Goal: Task Accomplishment & Management: Manage account settings

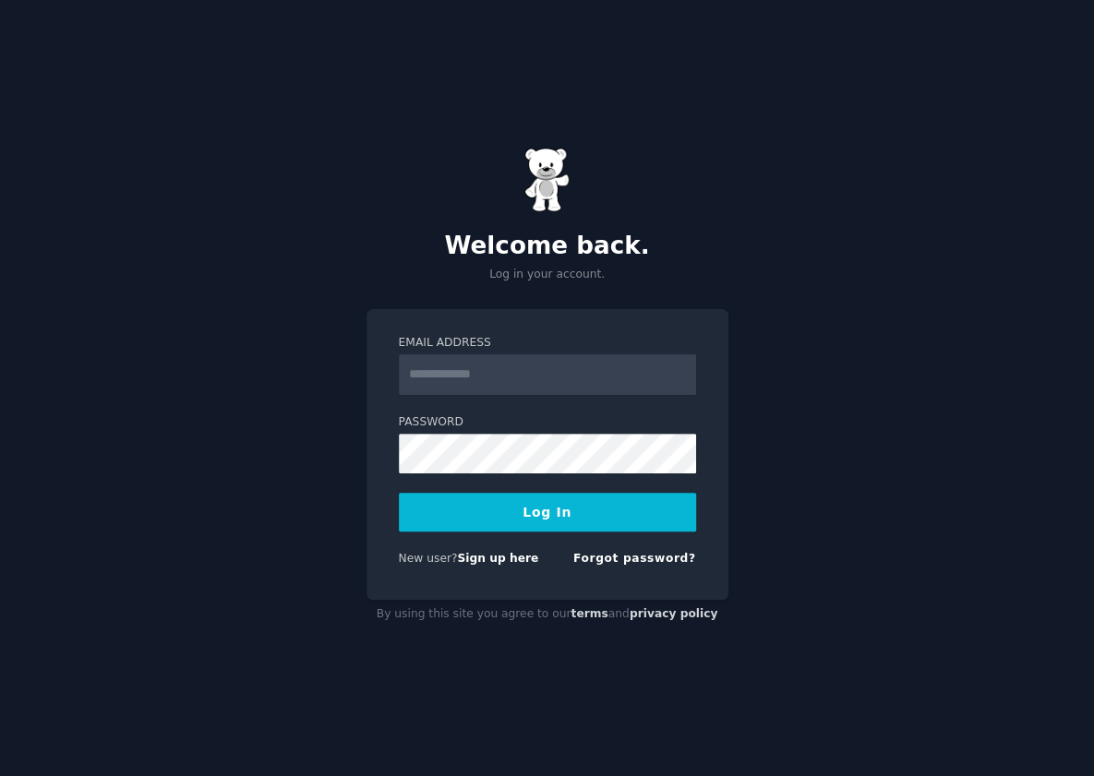
click at [588, 391] on input "Email Address" at bounding box center [547, 374] width 297 height 41
click at [677, 428] on label "Password" at bounding box center [547, 422] width 297 height 17
click at [540, 385] on input "Email Address" at bounding box center [547, 374] width 297 height 41
type input "**********"
click at [539, 518] on button "Log In" at bounding box center [547, 512] width 297 height 39
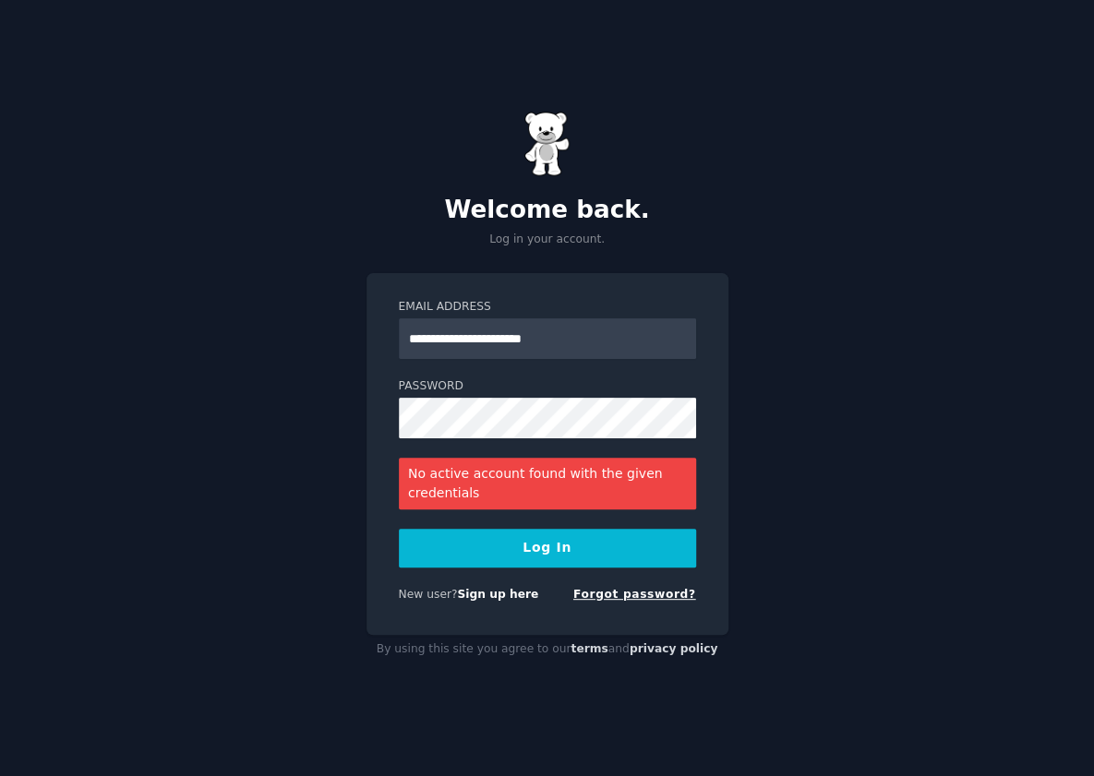
click at [651, 598] on link "Forgot password?" at bounding box center [634, 594] width 123 height 13
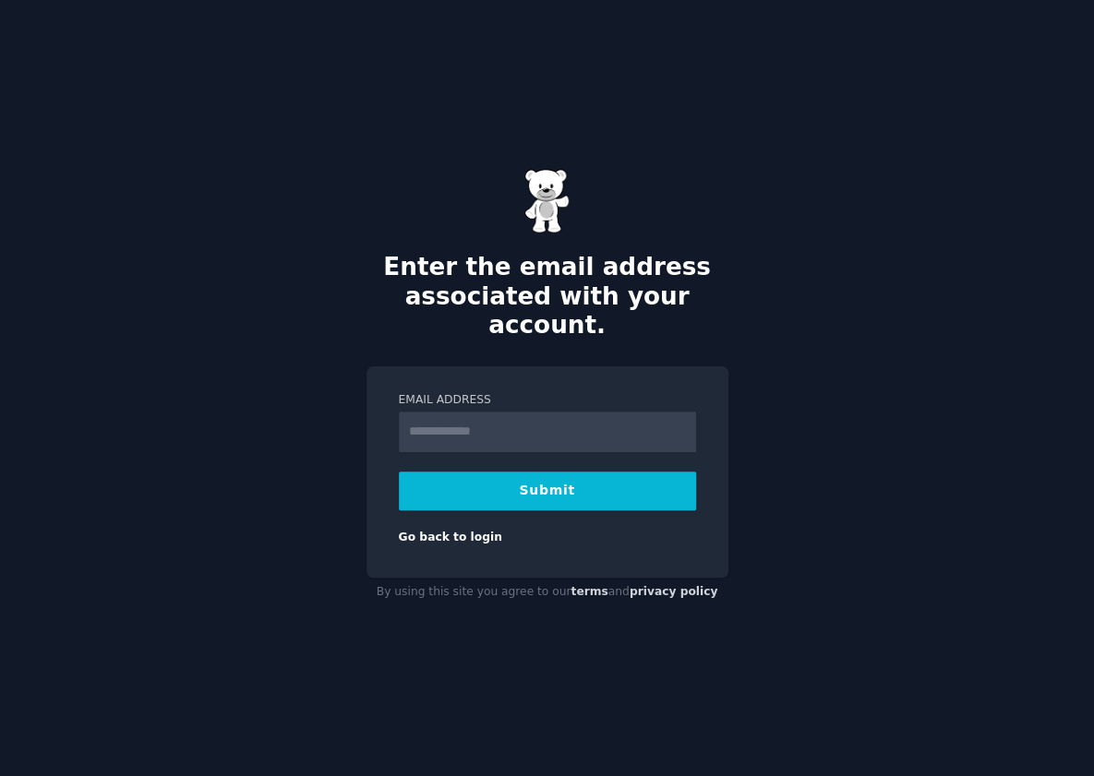
type input "**********"
click at [570, 480] on button "Submit" at bounding box center [547, 491] width 297 height 39
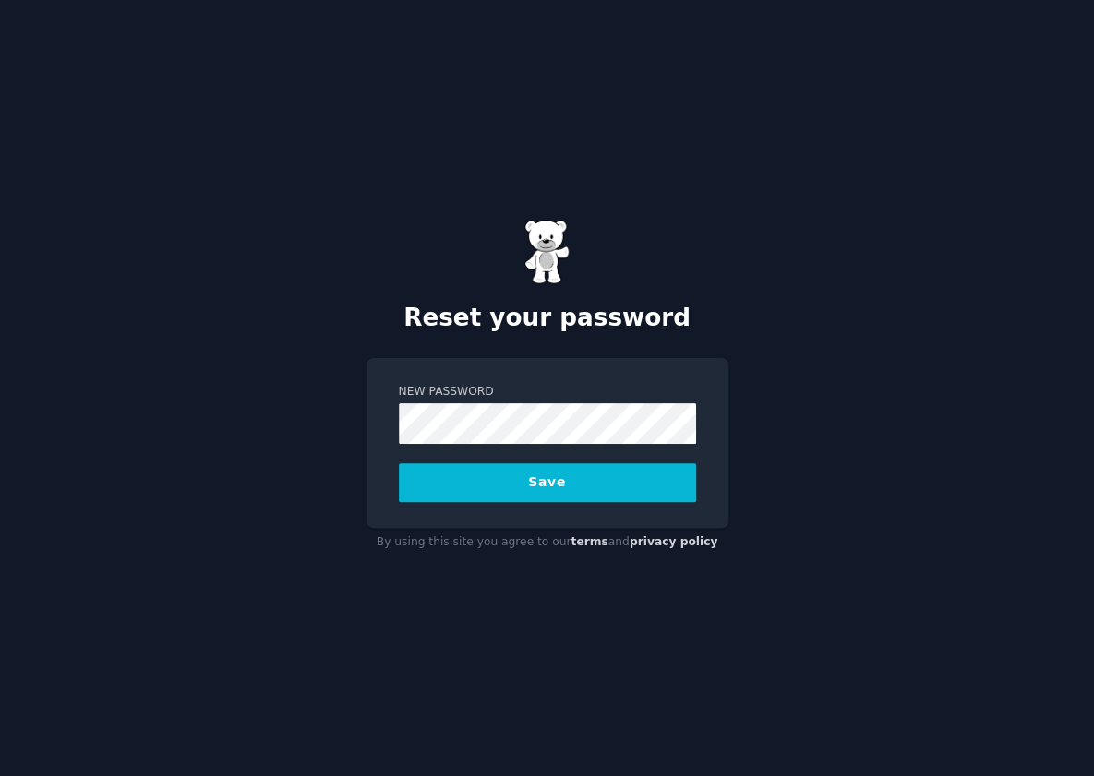
click at [677, 373] on div "New Password Save" at bounding box center [547, 442] width 362 height 169
click at [617, 481] on button "Save" at bounding box center [547, 482] width 297 height 39
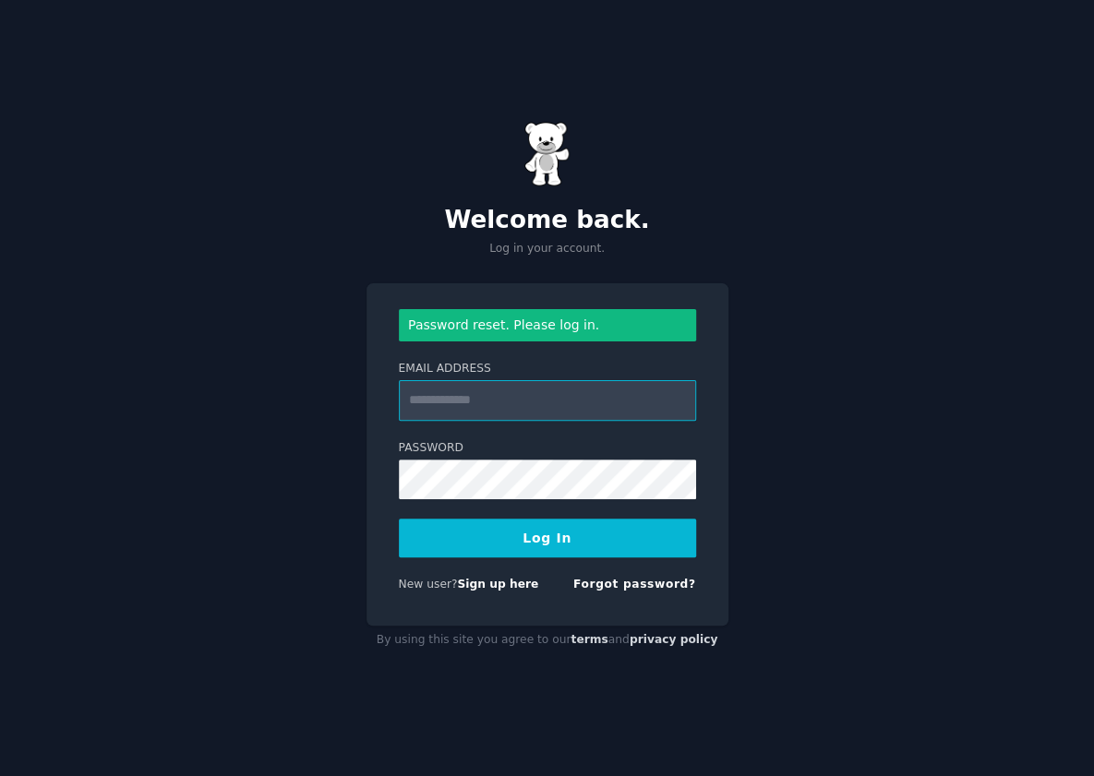
click at [581, 381] on input "Email Address" at bounding box center [547, 400] width 297 height 41
type input "**********"
click at [539, 551] on button "Log In" at bounding box center [547, 538] width 297 height 39
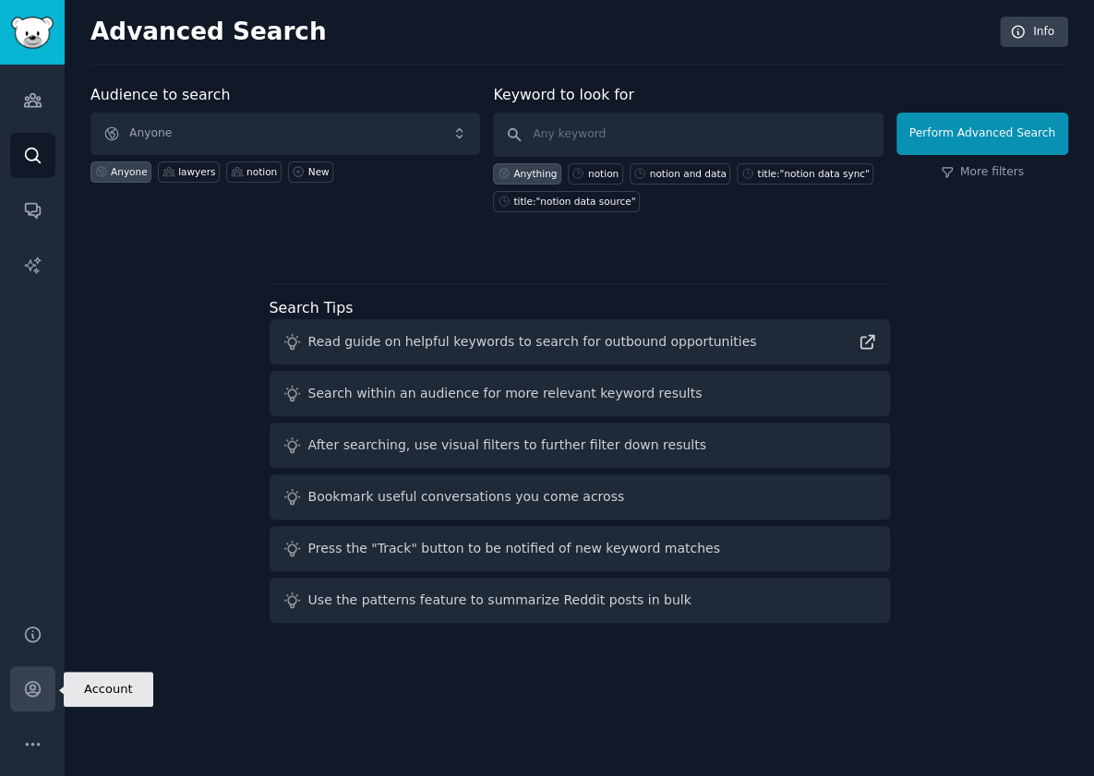
click at [35, 672] on link "Account" at bounding box center [32, 688] width 45 height 45
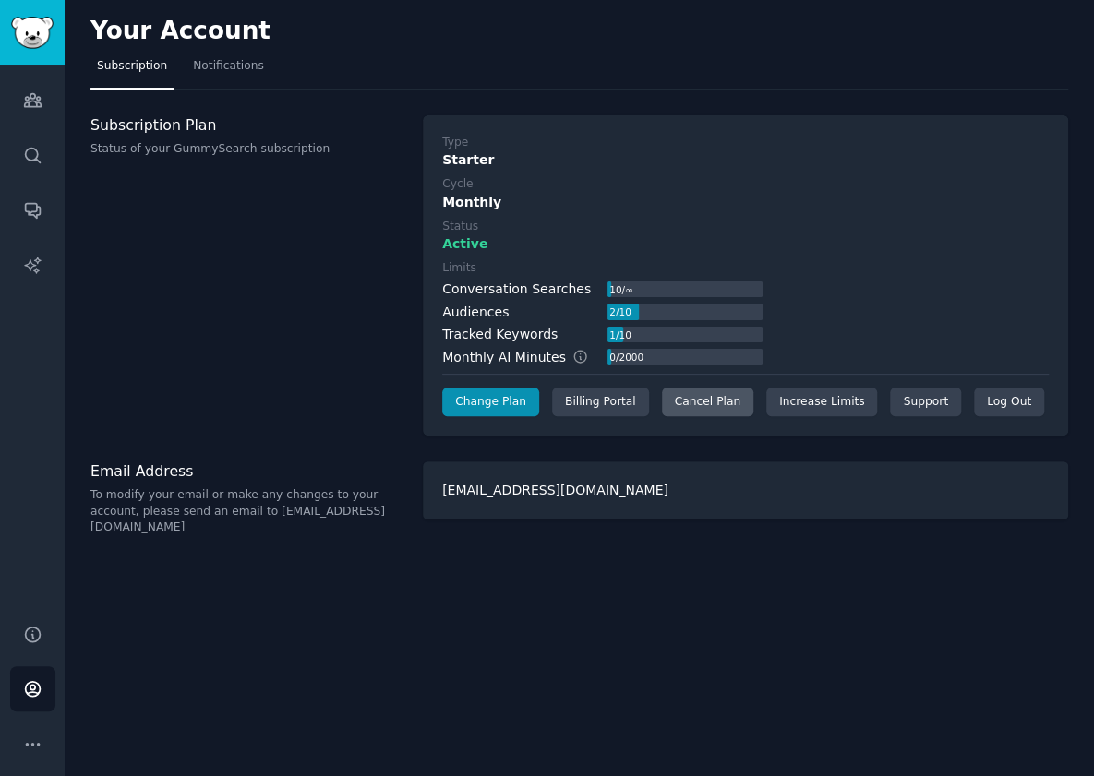
click at [709, 404] on div "Cancel Plan" at bounding box center [707, 403] width 91 height 30
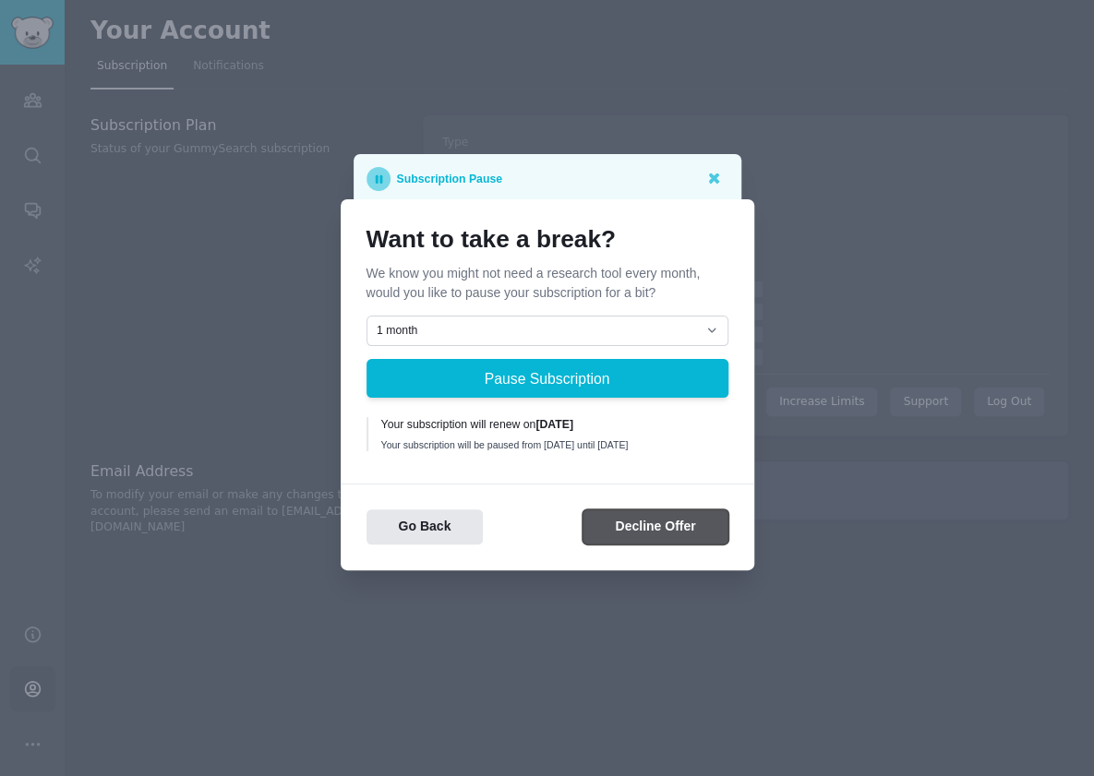
click at [652, 532] on button "Decline Offer" at bounding box center [654, 528] width 145 height 36
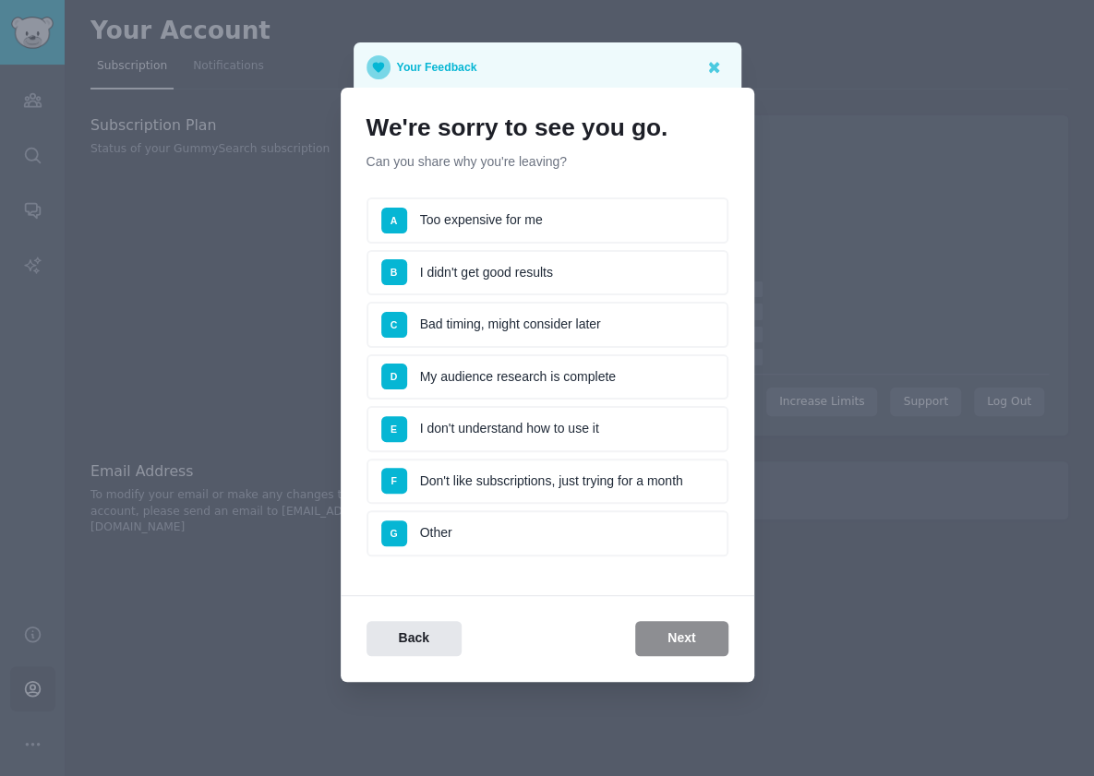
click at [515, 542] on li "G Other" at bounding box center [547, 533] width 362 height 46
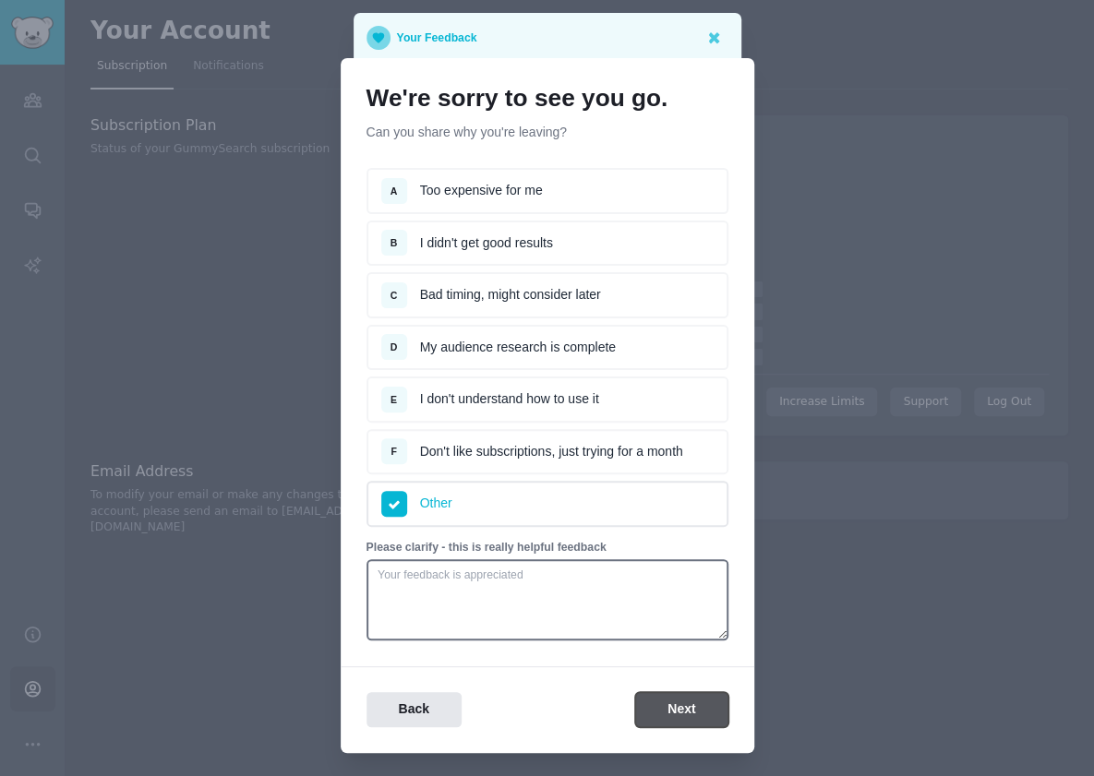
click at [686, 700] on button "Next" at bounding box center [681, 710] width 92 height 36
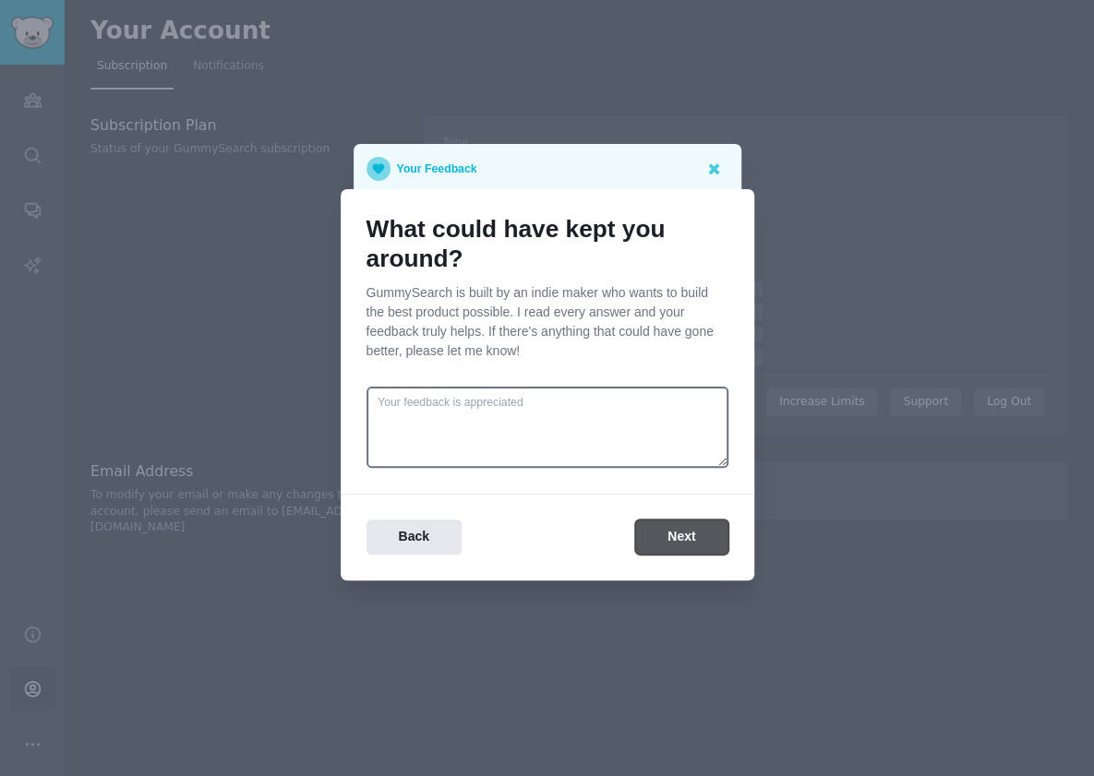
click at [681, 546] on button "Next" at bounding box center [681, 538] width 92 height 36
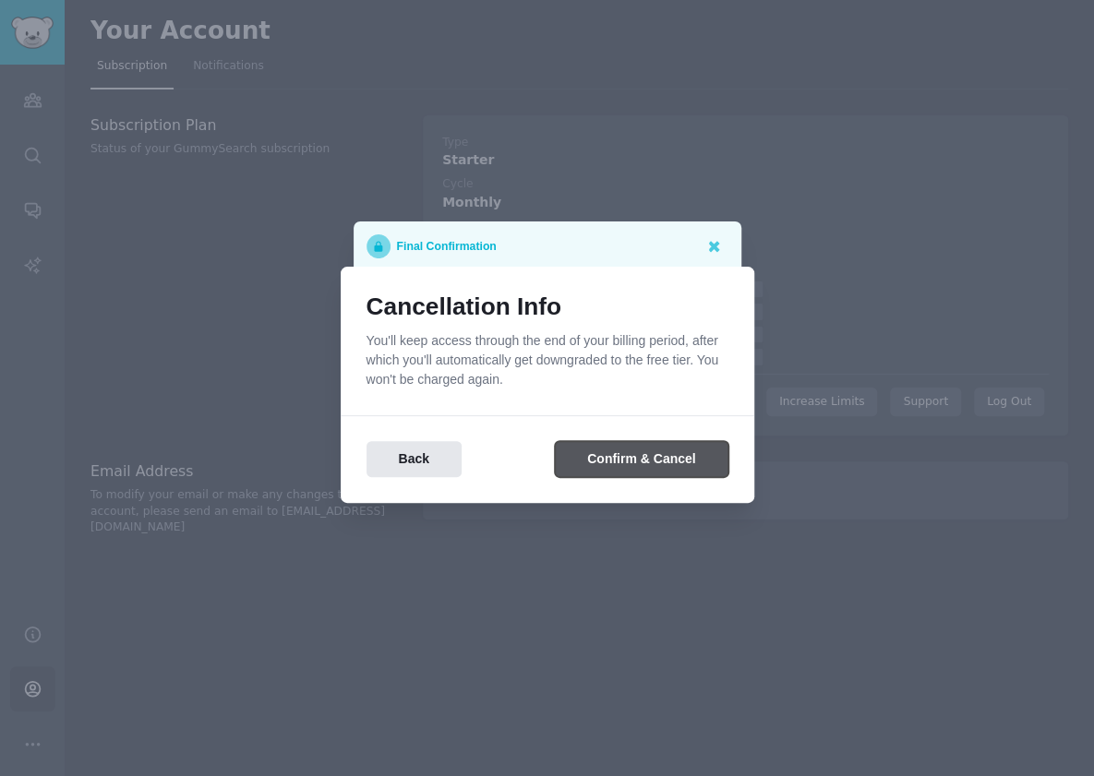
click at [674, 472] on button "Confirm & Cancel" at bounding box center [641, 459] width 173 height 36
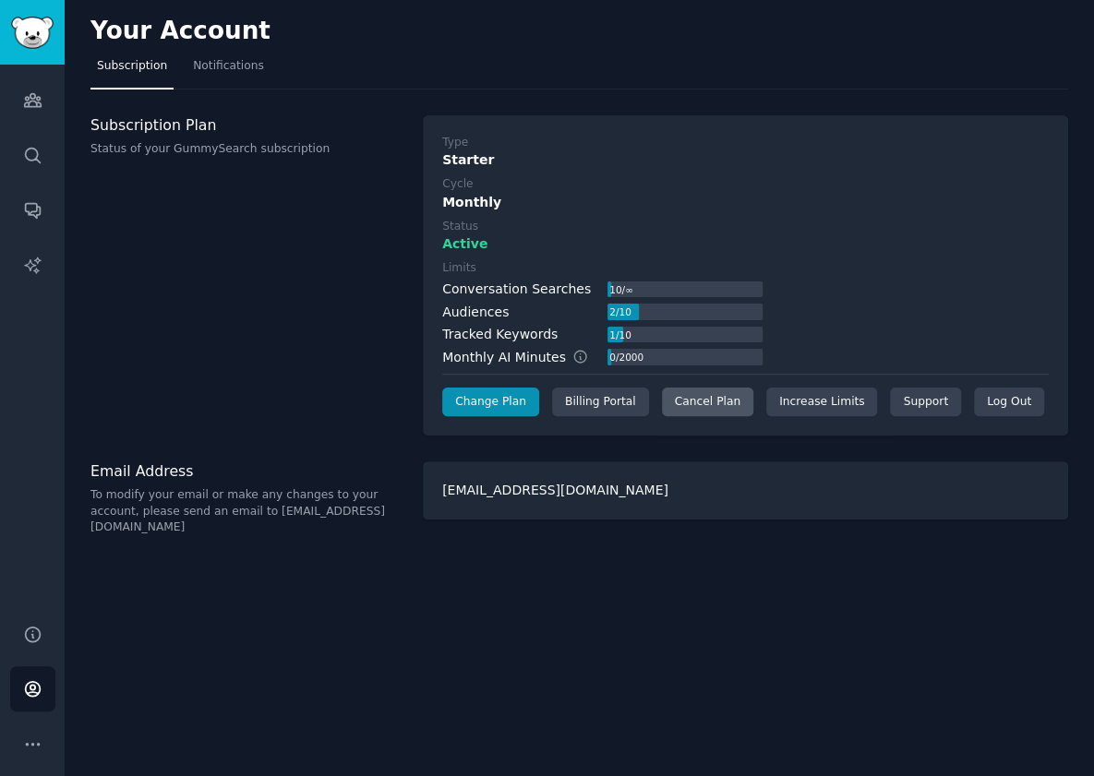
click at [696, 409] on div "Cancel Plan" at bounding box center [707, 403] width 91 height 30
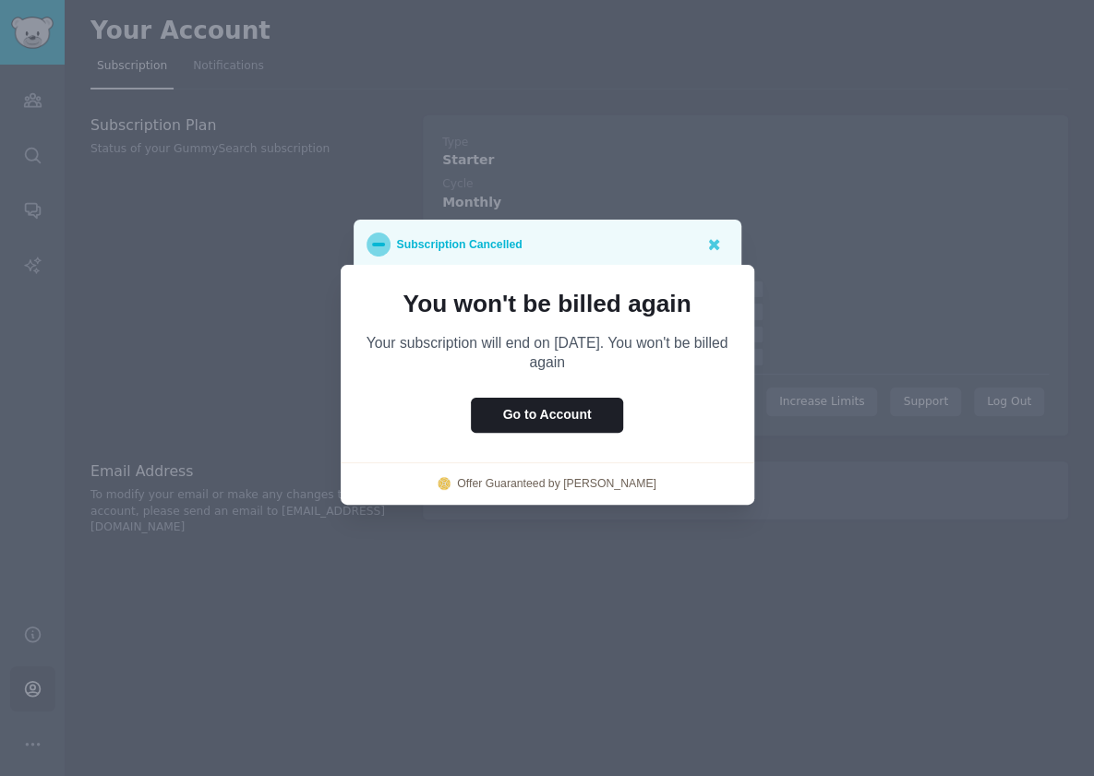
click at [808, 269] on div at bounding box center [547, 388] width 1094 height 776
